Goal: Navigation & Orientation: Understand site structure

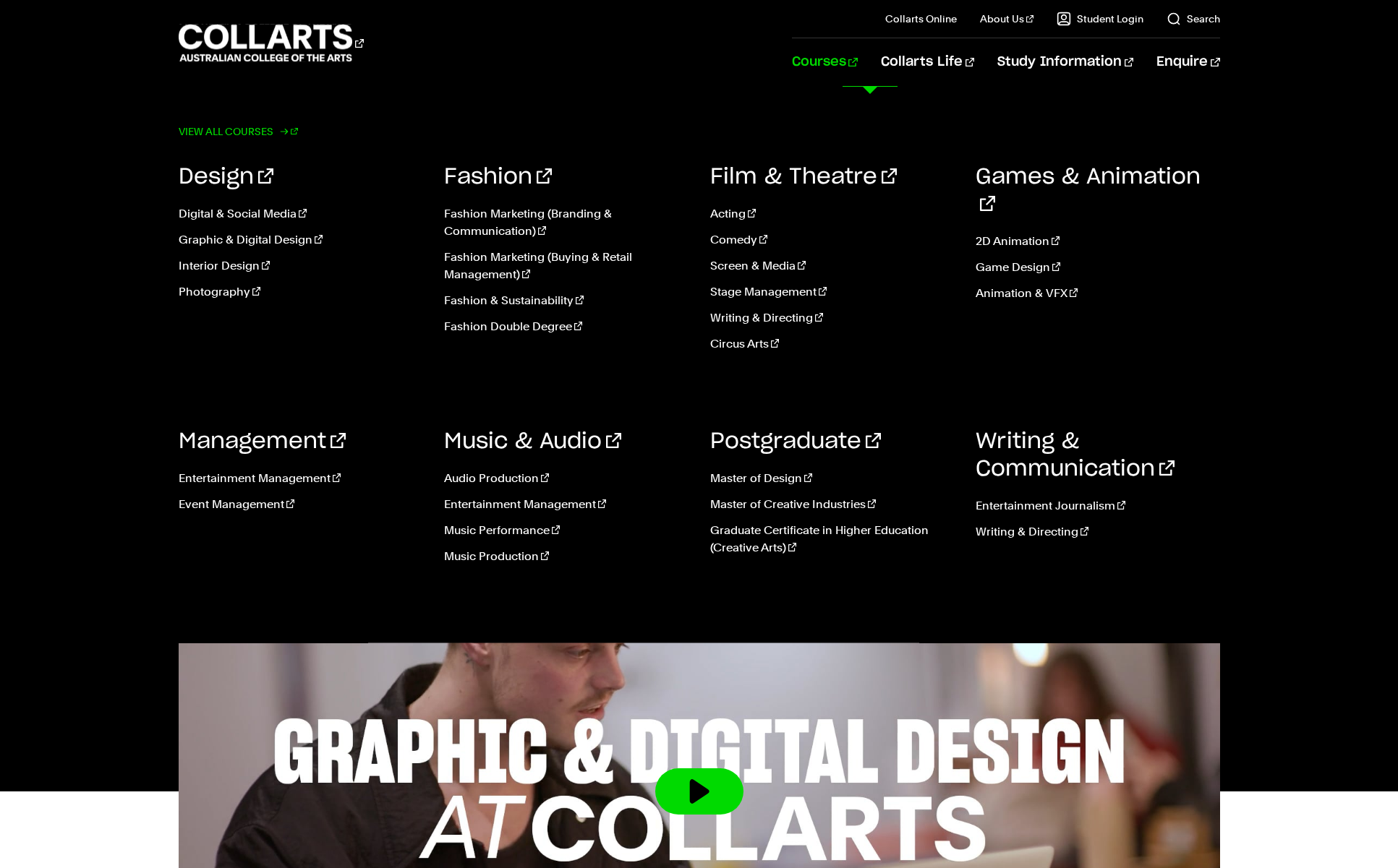
click at [253, 126] on link "View all courses" at bounding box center [238, 131] width 120 height 21
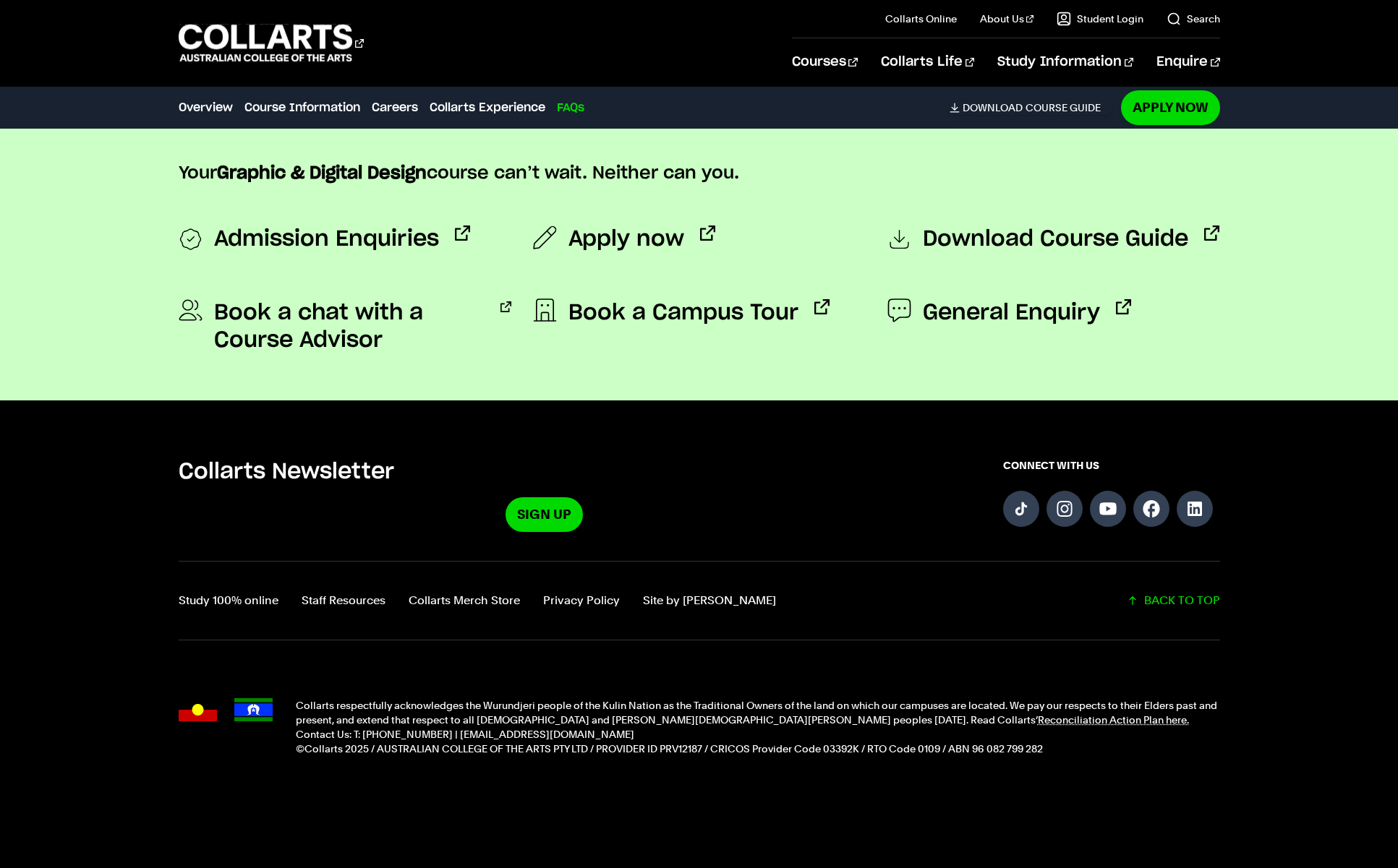
scroll to position [5117, 0]
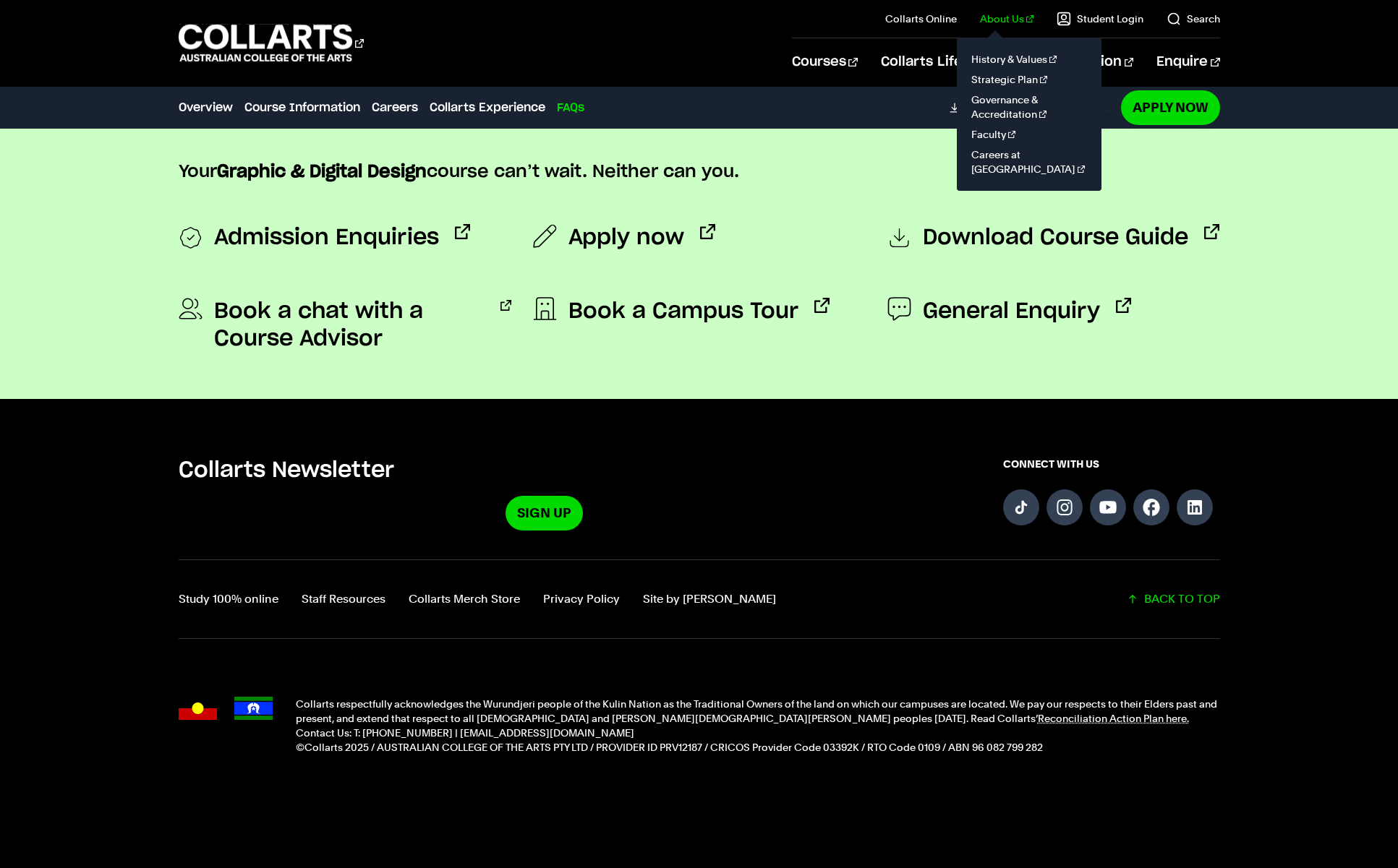
click at [1017, 24] on link "About Us" at bounding box center [1006, 18] width 53 height 15
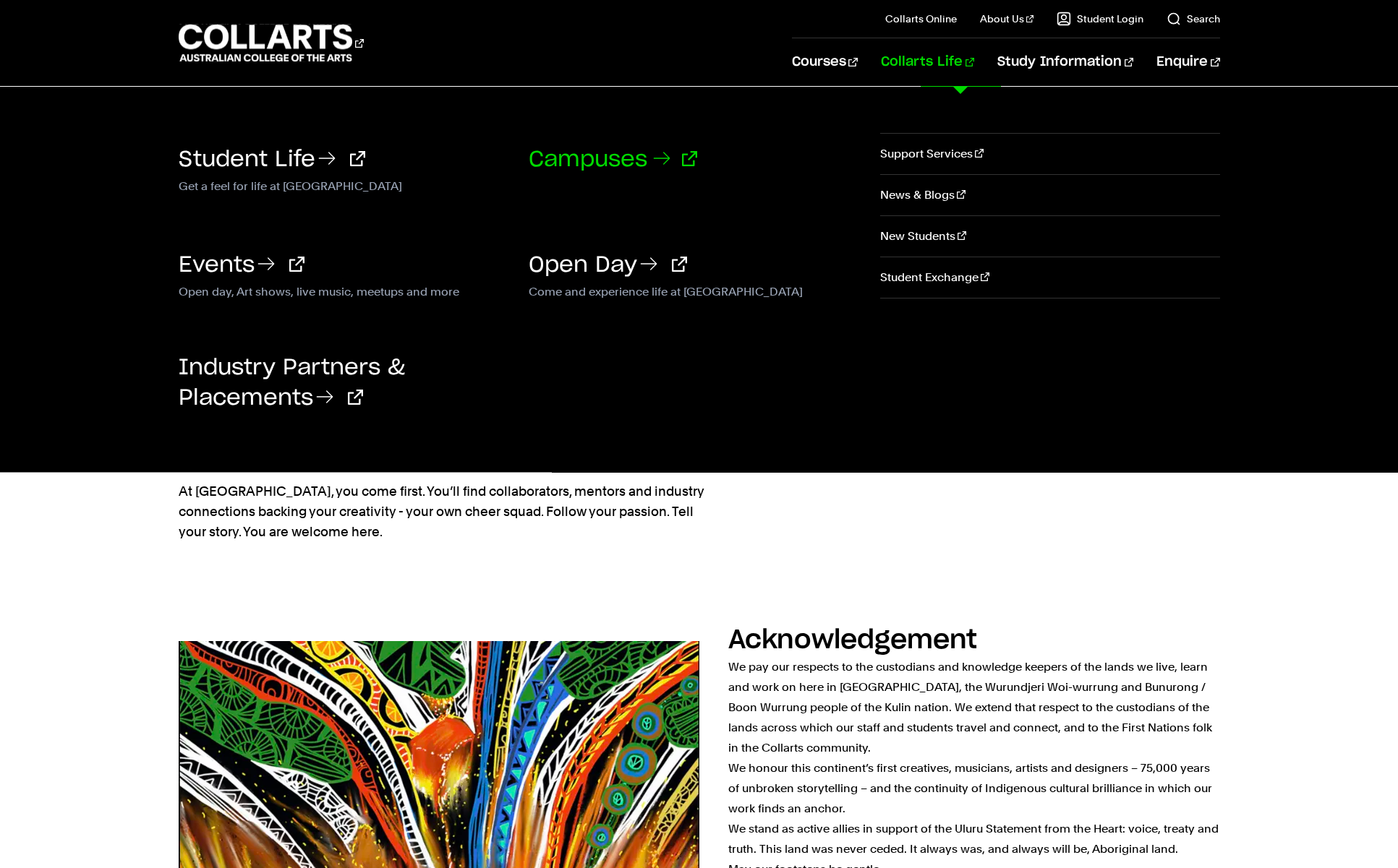
click at [614, 161] on link "Campuses" at bounding box center [612, 160] width 169 height 21
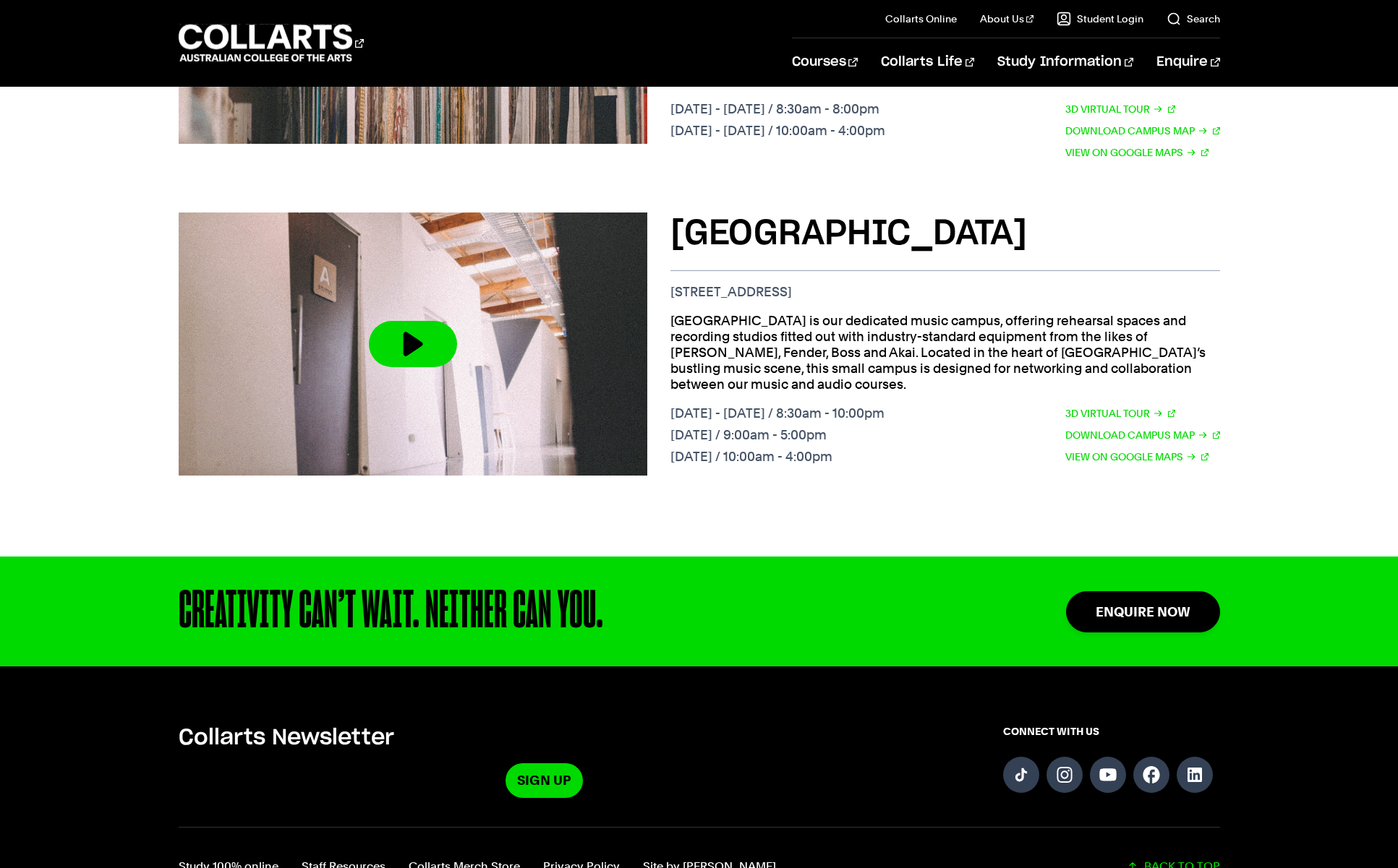
scroll to position [1631, 0]
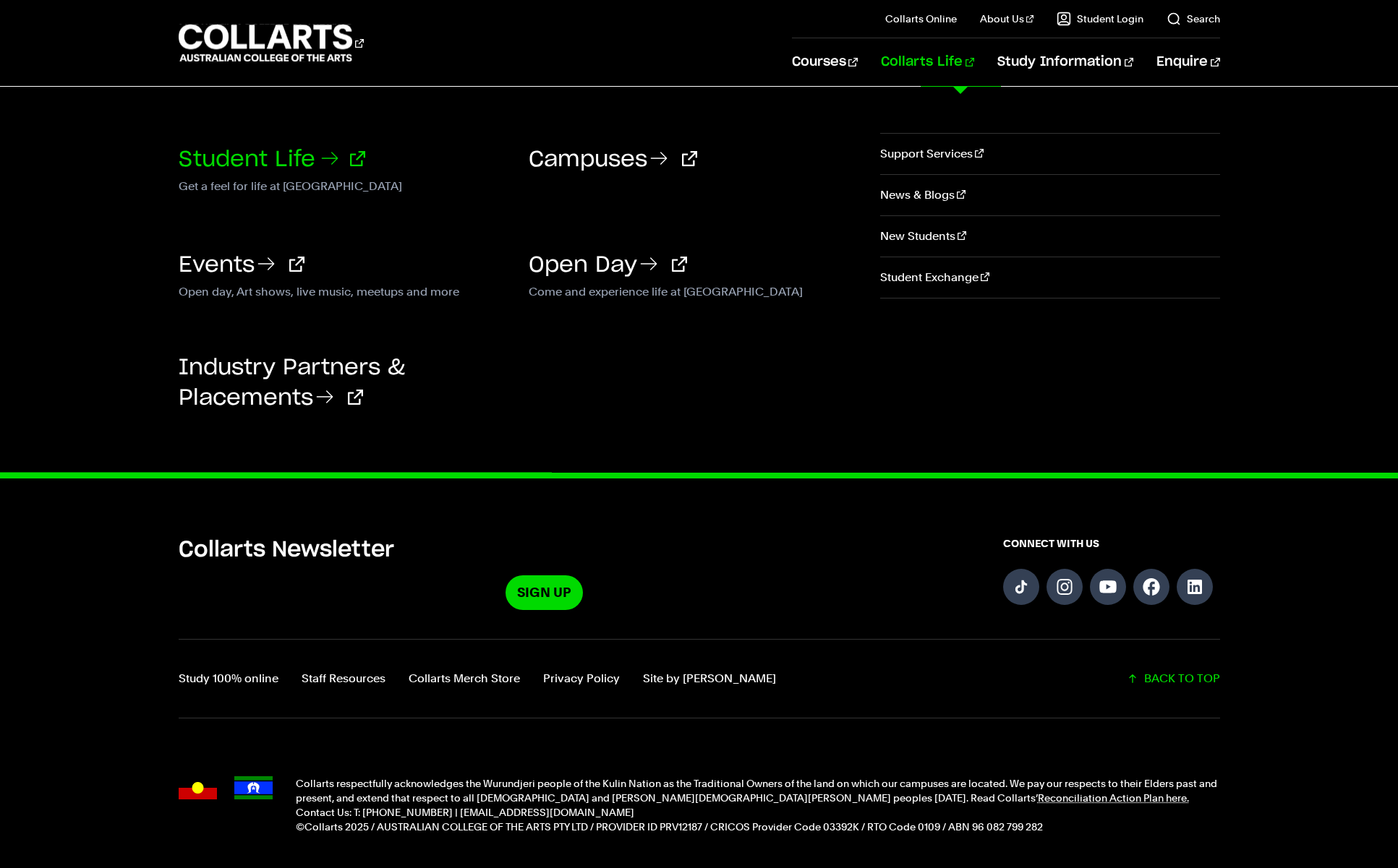
click at [300, 159] on link "Student Life" at bounding box center [272, 160] width 186 height 21
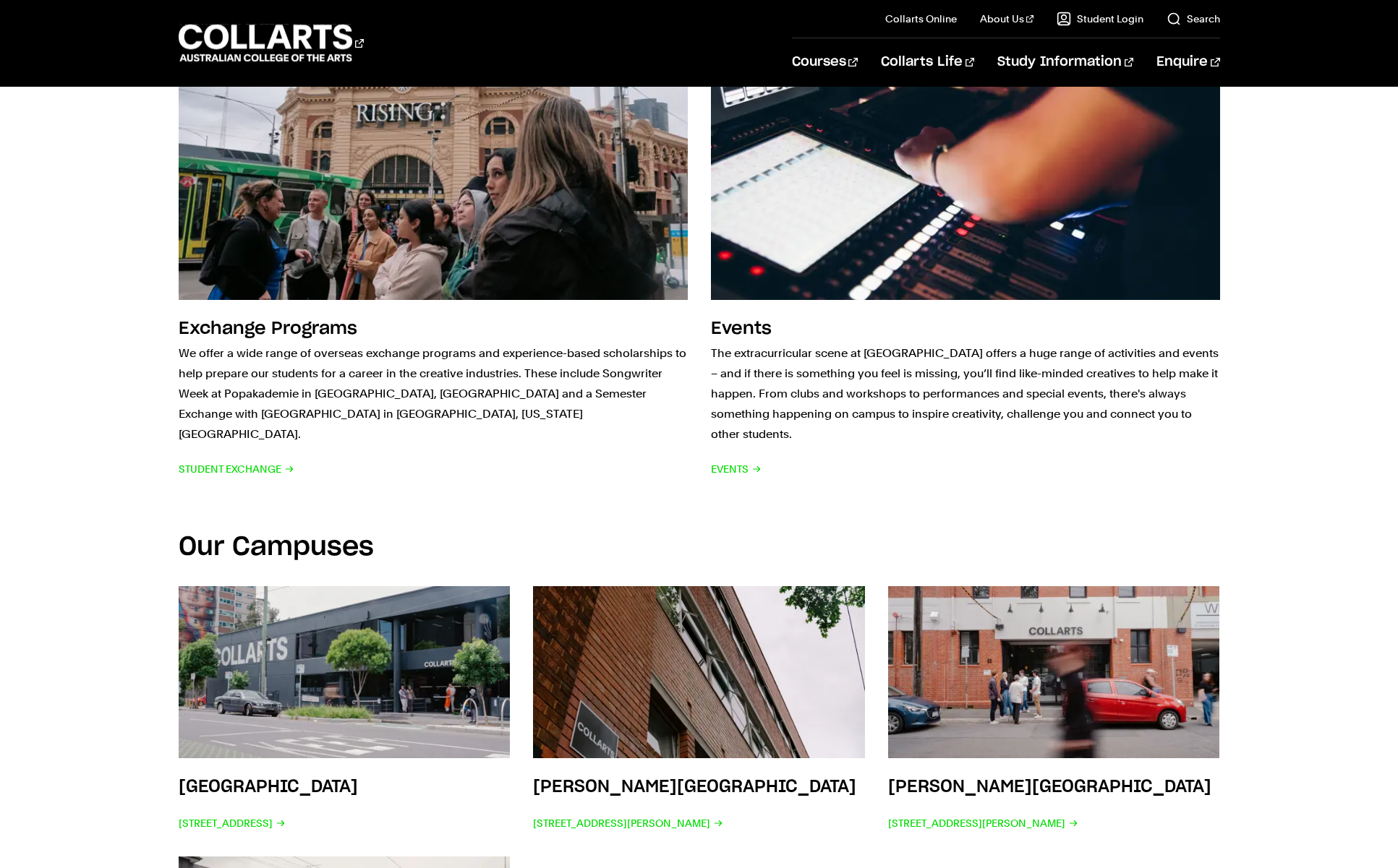
scroll to position [2399, 0]
